Goal: Transaction & Acquisition: Purchase product/service

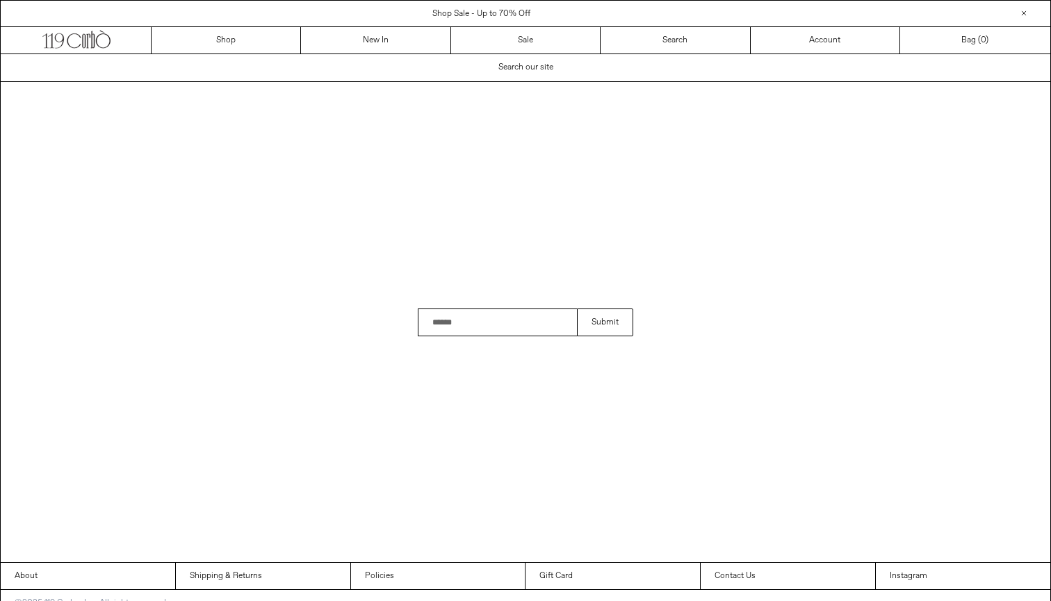
click at [516, 317] on input "Search" at bounding box center [497, 323] width 159 height 28
type input "**********"
click at [605, 322] on button "Submit" at bounding box center [605, 323] width 56 height 28
